Goal: Transaction & Acquisition: Purchase product/service

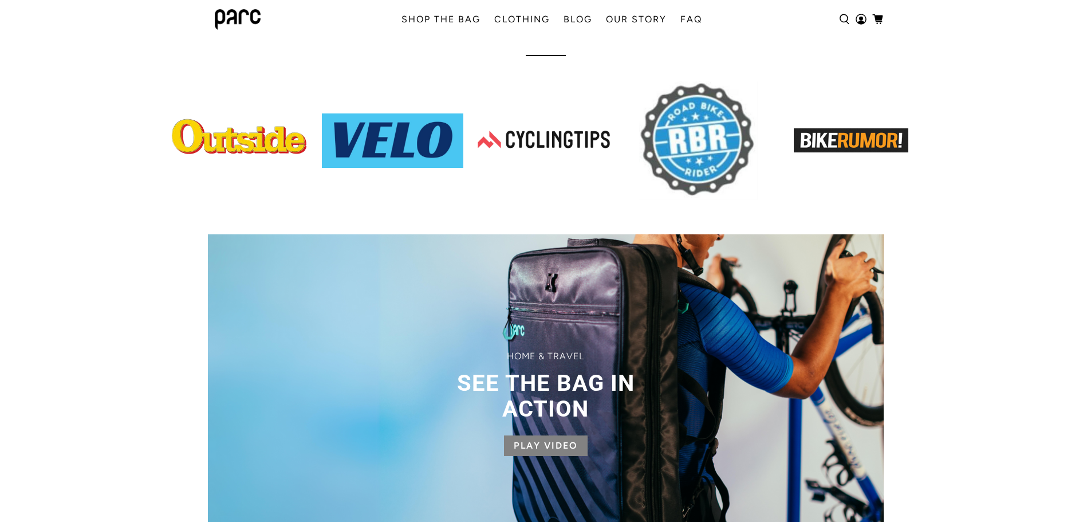
scroll to position [573, 0]
click at [291, 140] on img at bounding box center [240, 140] width 141 height 54
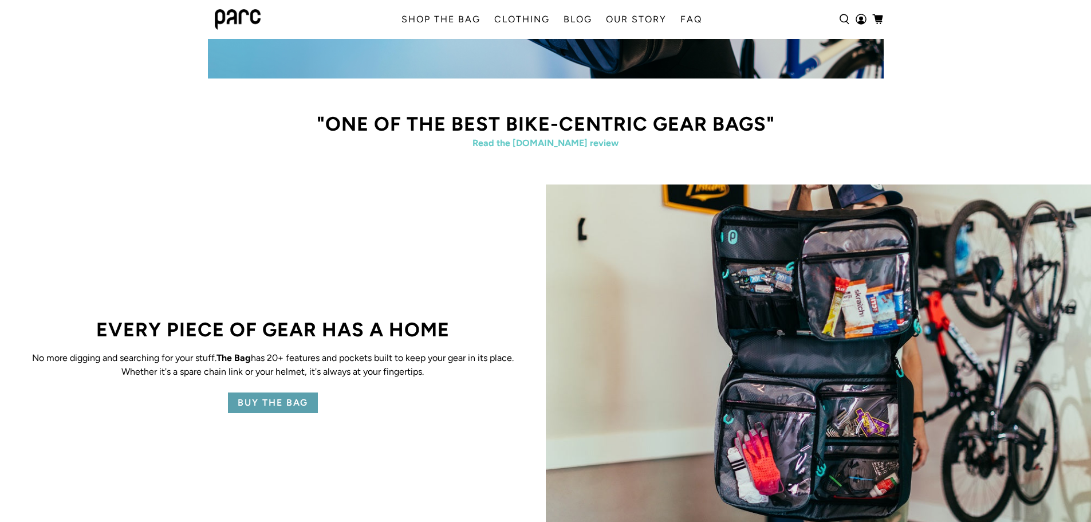
scroll to position [1203, 0]
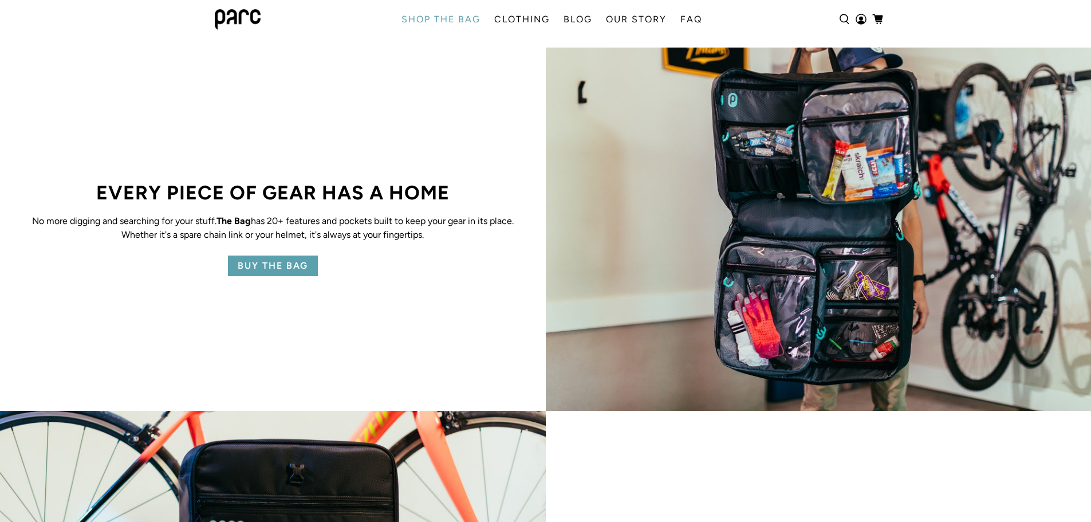
click at [458, 18] on link "SHOP THE BAG" at bounding box center [441, 19] width 93 height 32
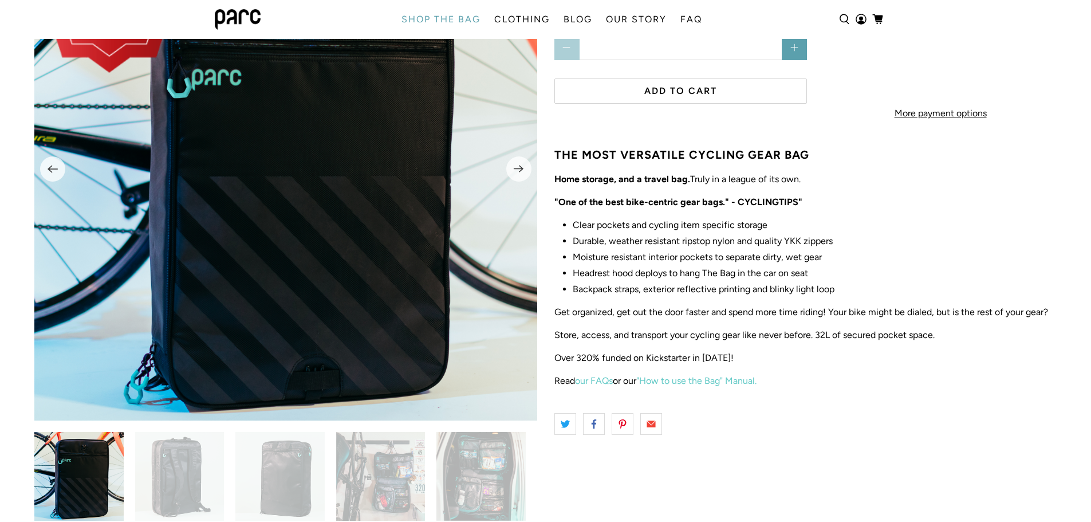
scroll to position [221, 0]
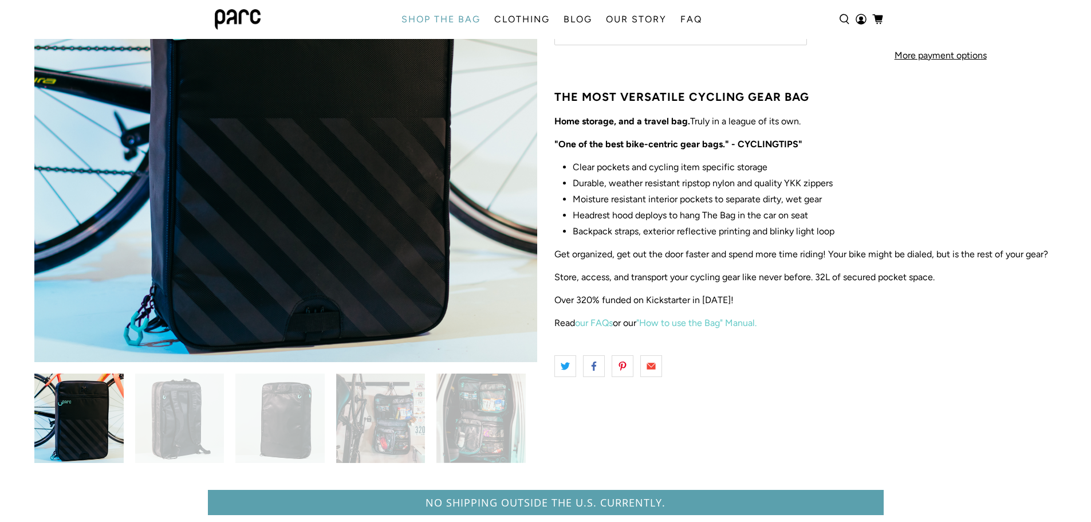
click at [187, 430] on img at bounding box center [179, 417] width 89 height 89
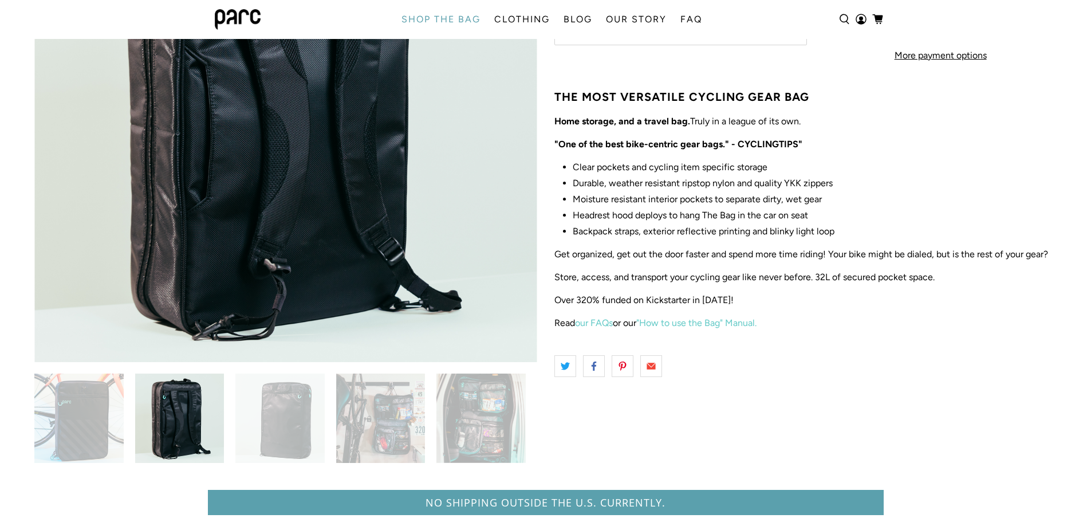
click at [285, 430] on img at bounding box center [279, 417] width 89 height 89
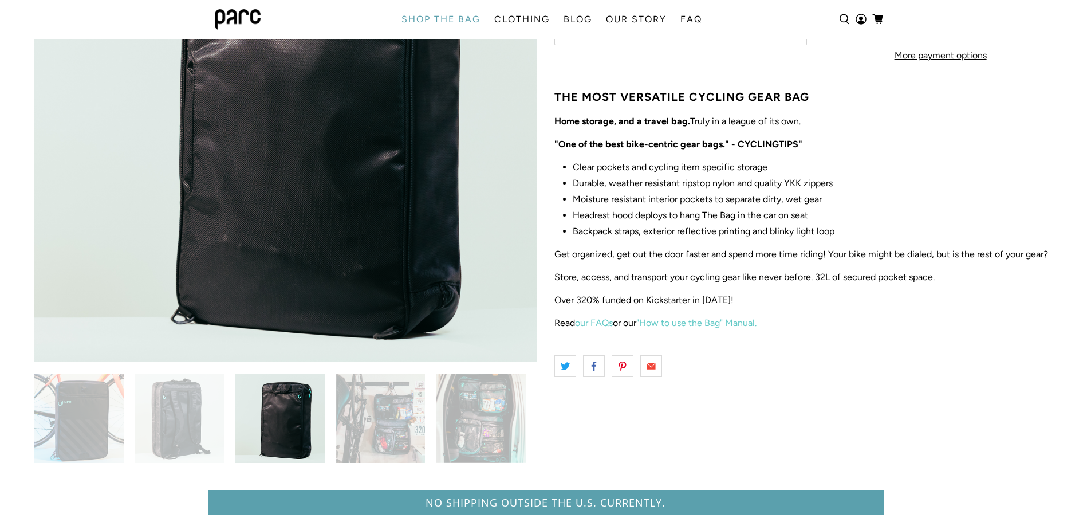
click at [369, 432] on img at bounding box center [380, 417] width 89 height 89
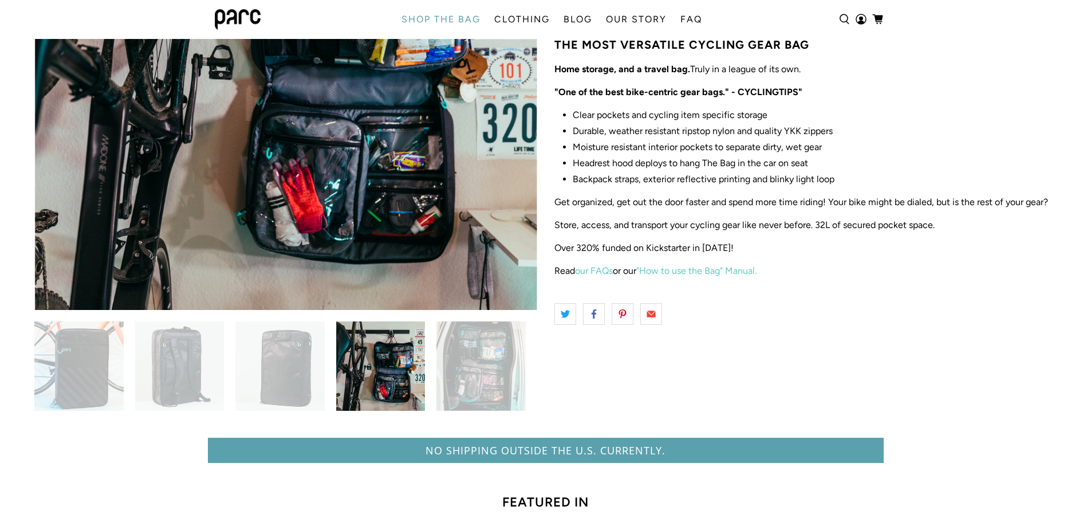
scroll to position [277, 0]
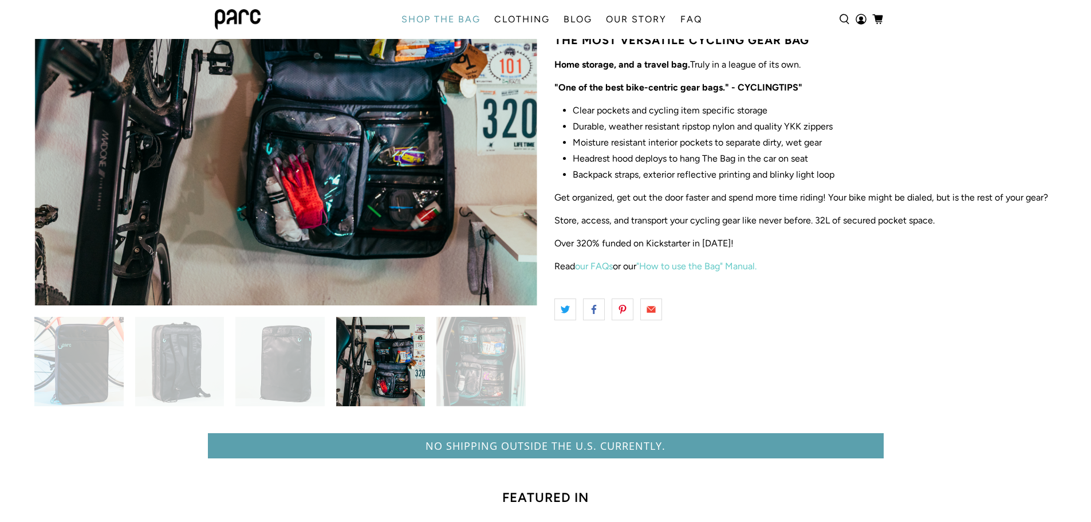
click at [472, 360] on img at bounding box center [480, 361] width 89 height 89
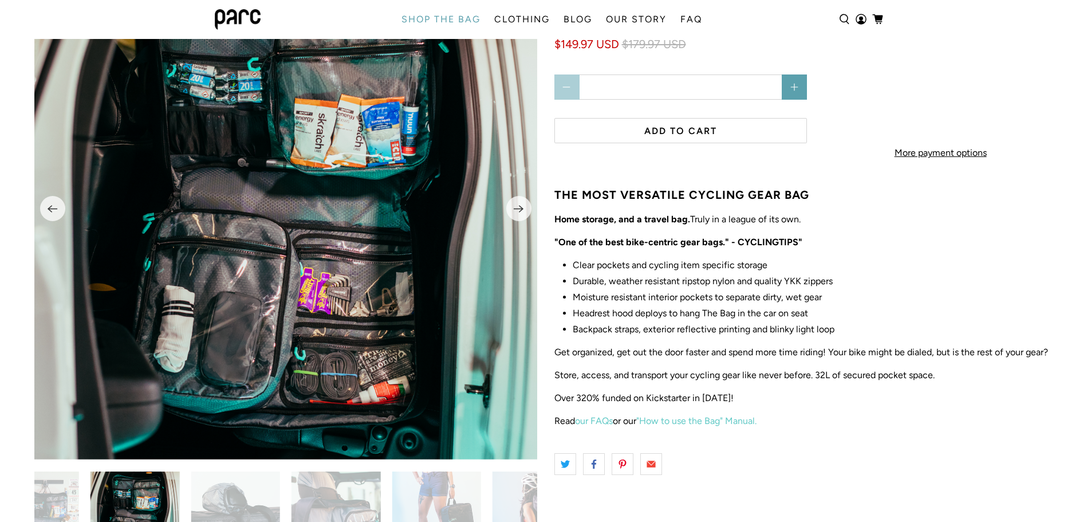
scroll to position [48, 0]
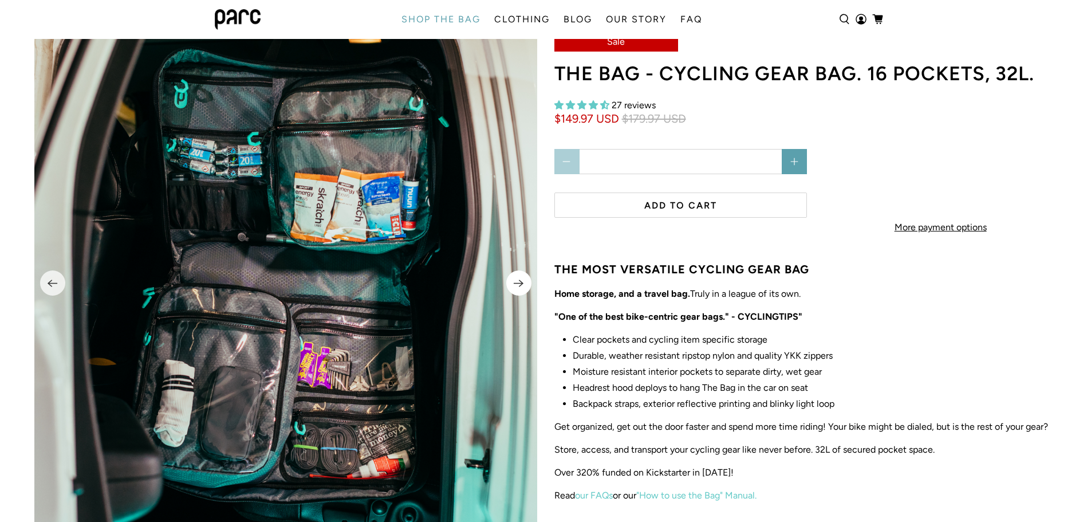
click at [521, 278] on icon "Next" at bounding box center [518, 283] width 11 height 14
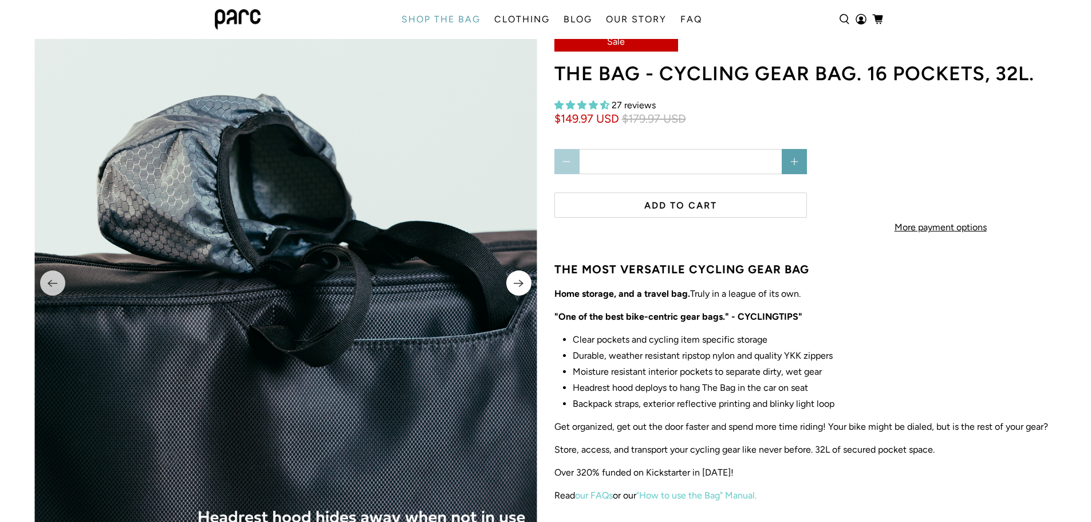
click at [521, 278] on icon "Next" at bounding box center [518, 283] width 11 height 14
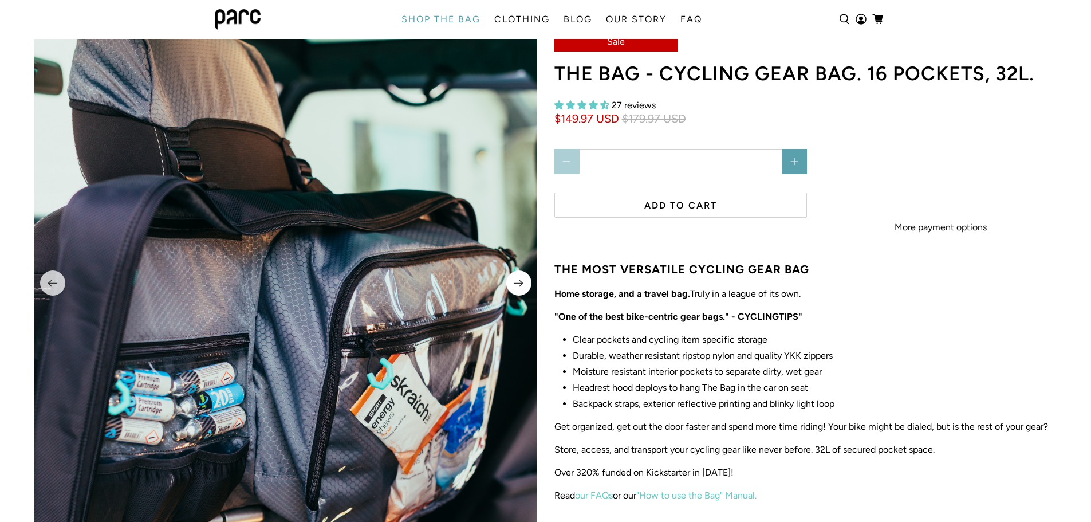
click at [521, 278] on icon "Next" at bounding box center [518, 283] width 11 height 14
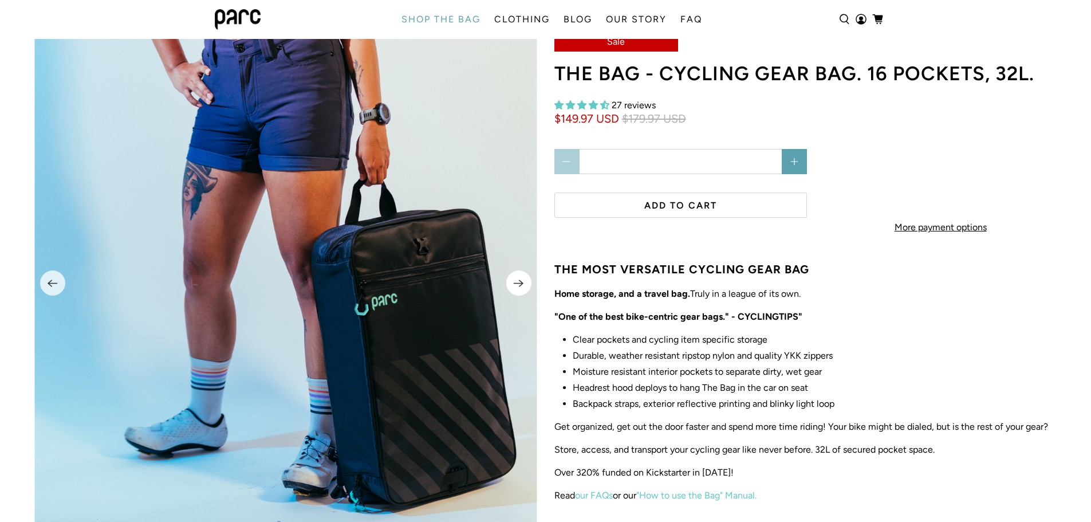
click at [521, 278] on icon "Next" at bounding box center [518, 283] width 11 height 14
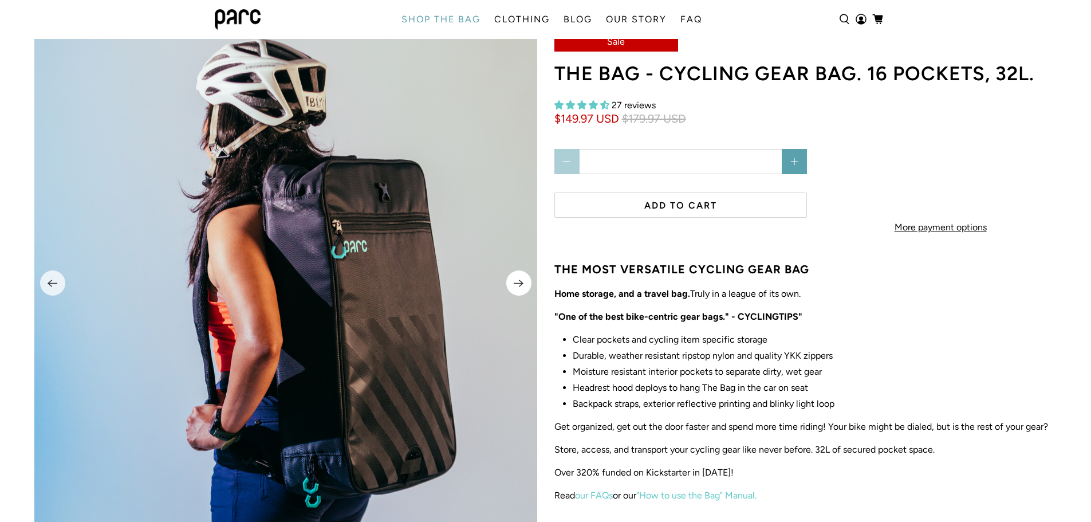
click at [521, 278] on icon "Next" at bounding box center [518, 283] width 11 height 14
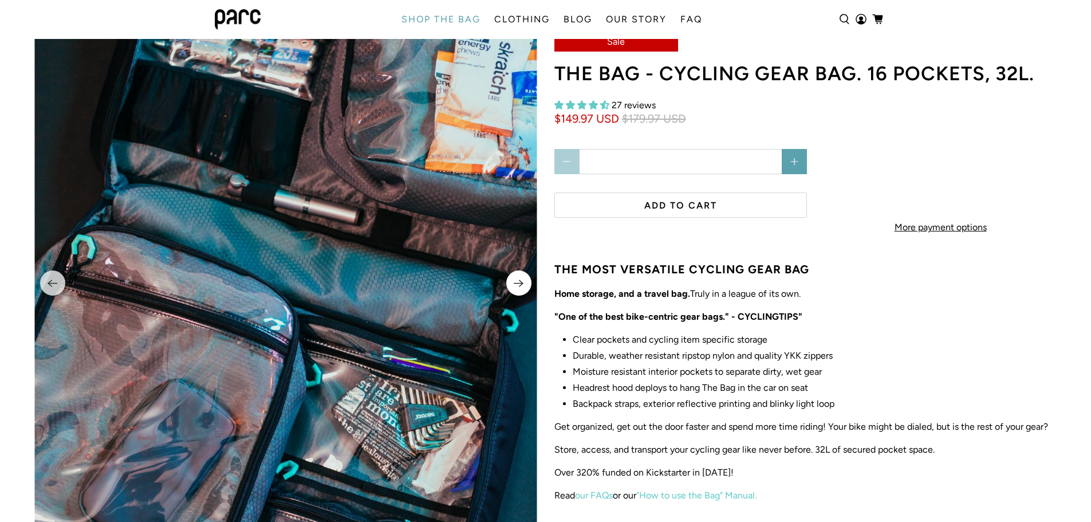
click at [521, 278] on icon "Next" at bounding box center [518, 283] width 11 height 14
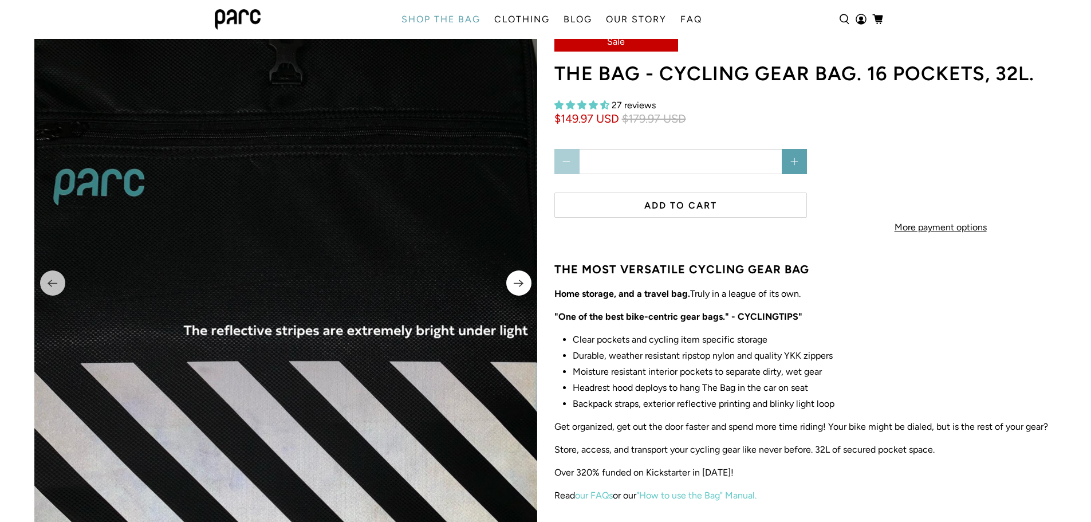
click at [521, 278] on icon "Next" at bounding box center [518, 283] width 11 height 14
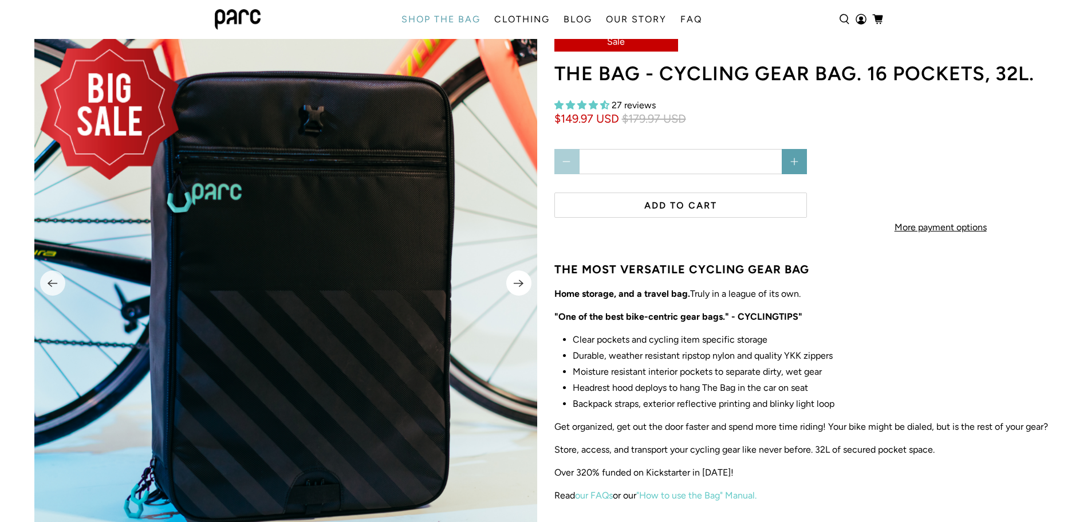
click at [521, 278] on icon "Next" at bounding box center [518, 283] width 11 height 14
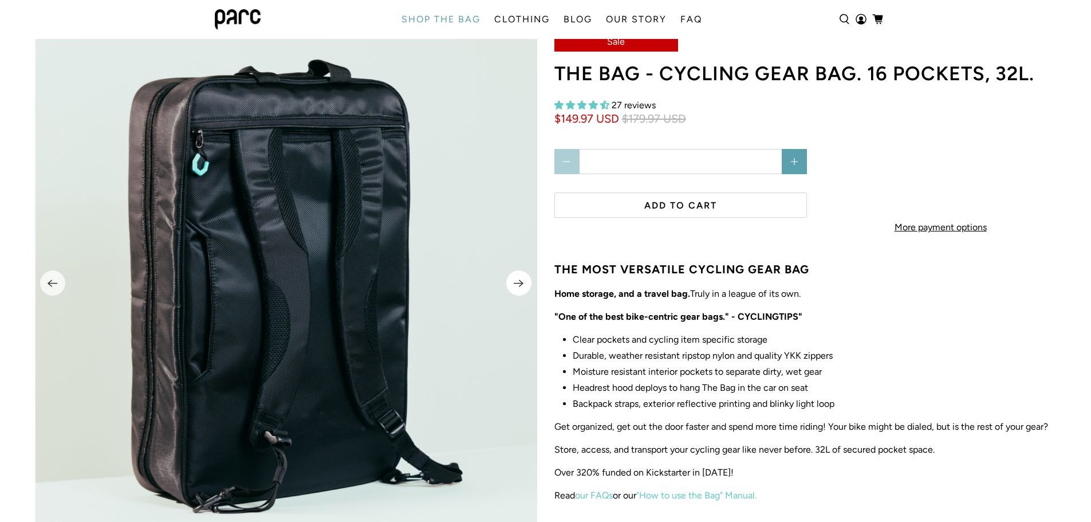
click at [521, 278] on icon "Next" at bounding box center [518, 283] width 11 height 14
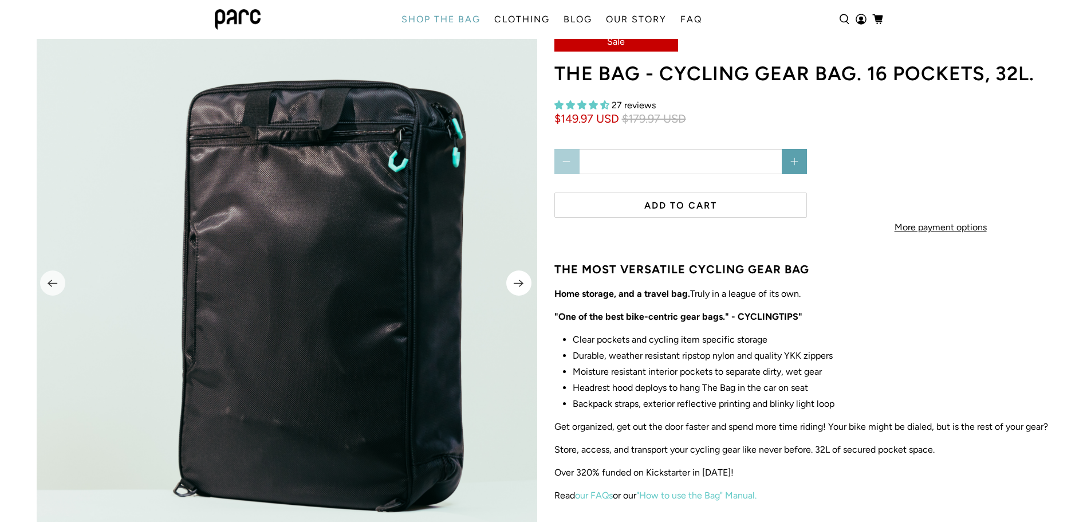
click at [523, 278] on icon "Next" at bounding box center [518, 283] width 11 height 14
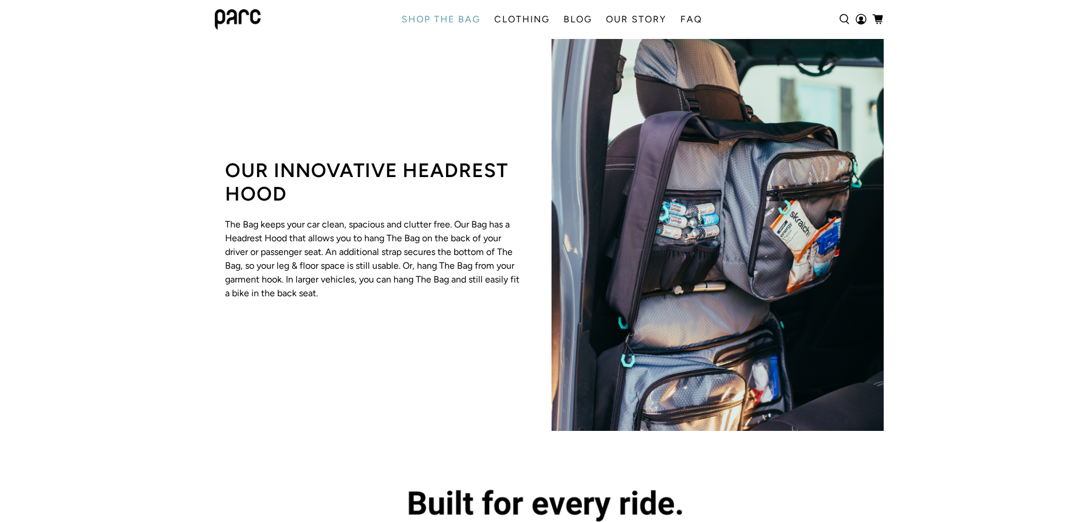
scroll to position [2282, 0]
